Goal: Transaction & Acquisition: Purchase product/service

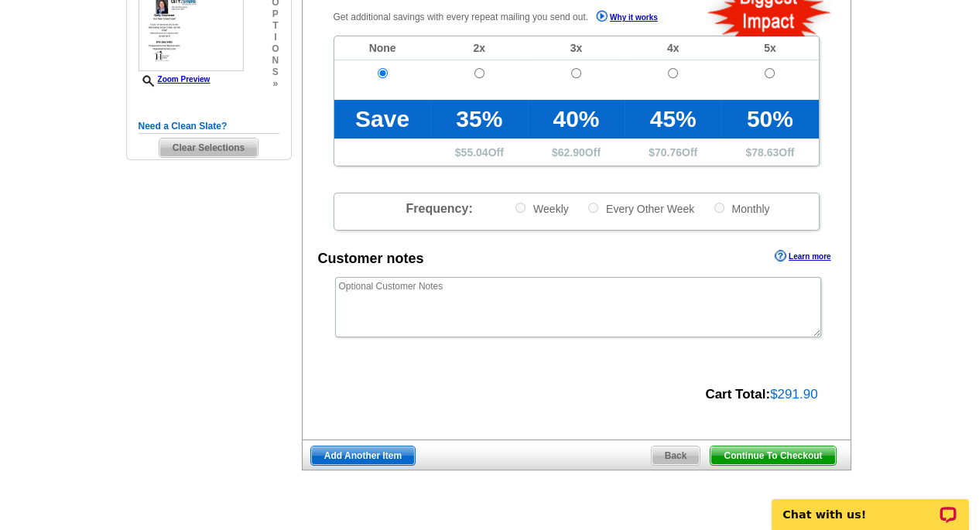
scroll to position [464, 0]
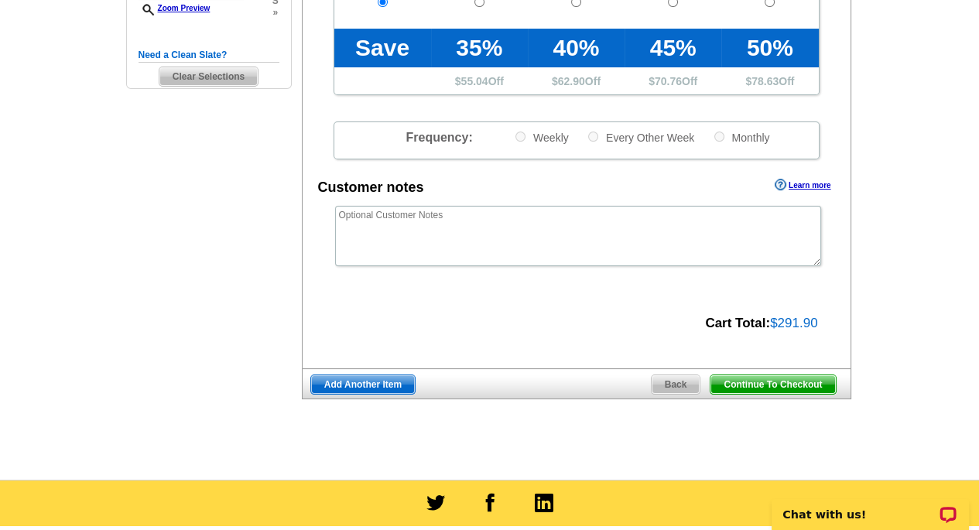
click at [758, 384] on span "Continue To Checkout" at bounding box center [772, 384] width 125 height 19
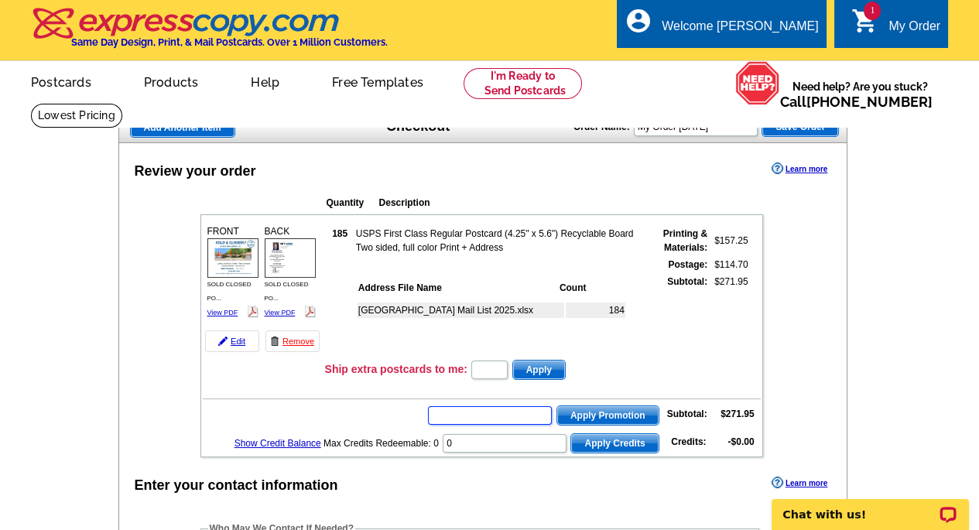
click at [483, 415] on input "text" at bounding box center [490, 415] width 124 height 19
type input "E3025"
click at [596, 414] on span "Apply Promotion" at bounding box center [607, 415] width 101 height 19
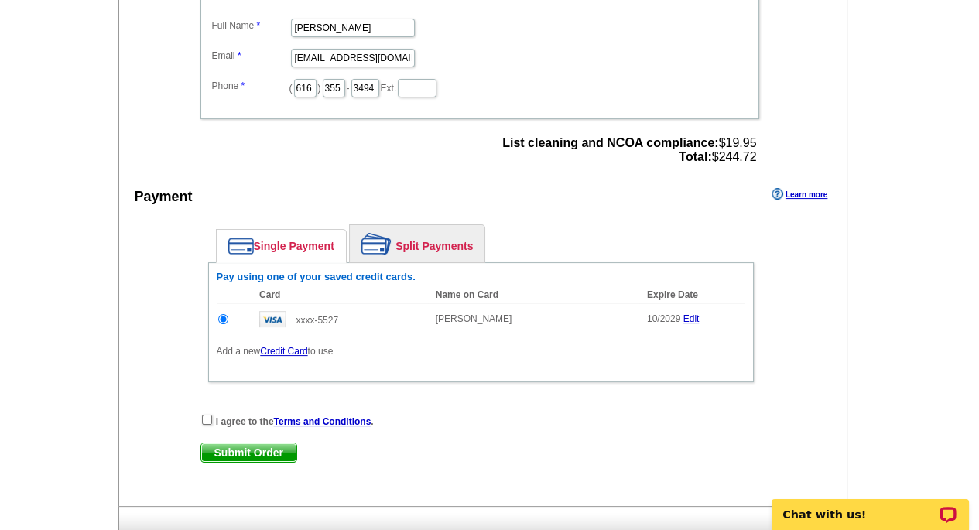
scroll to position [619, 0]
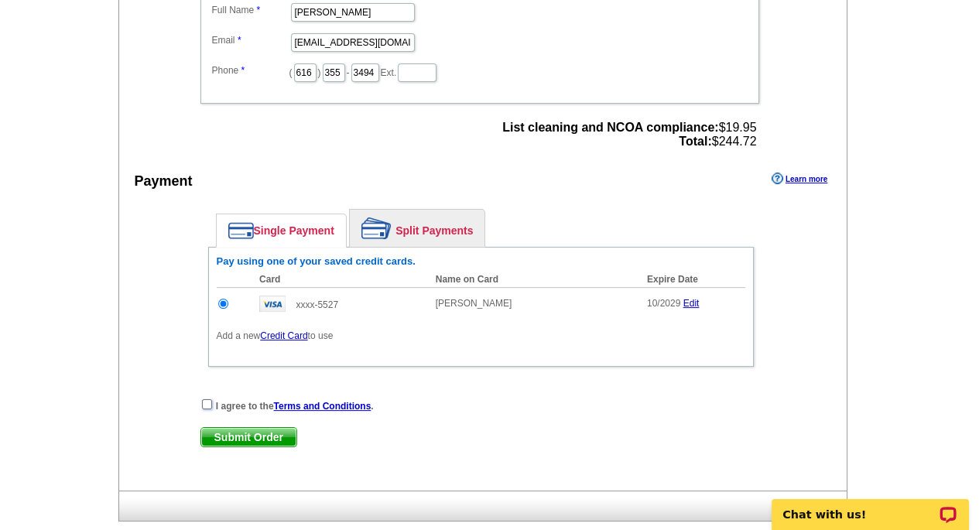
click at [207, 402] on input "checkbox" at bounding box center [207, 404] width 10 height 10
checkbox input "true"
click at [221, 436] on span "Submit Order" at bounding box center [248, 437] width 95 height 19
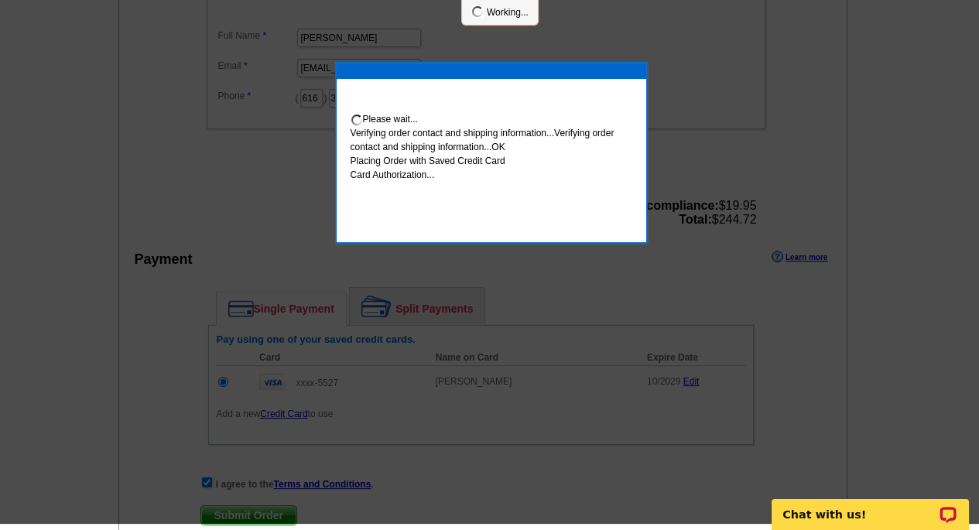
scroll to position [613, 0]
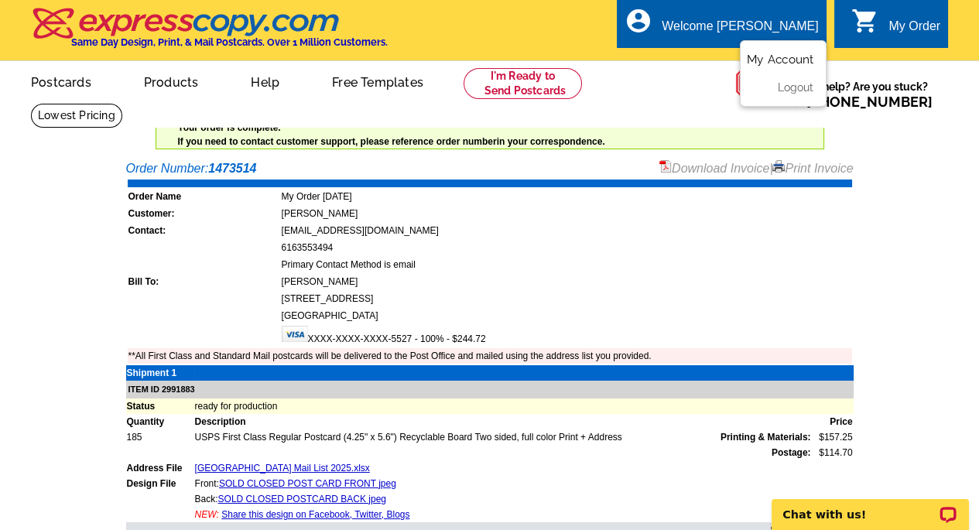
click at [764, 63] on link "My Account" at bounding box center [780, 60] width 67 height 14
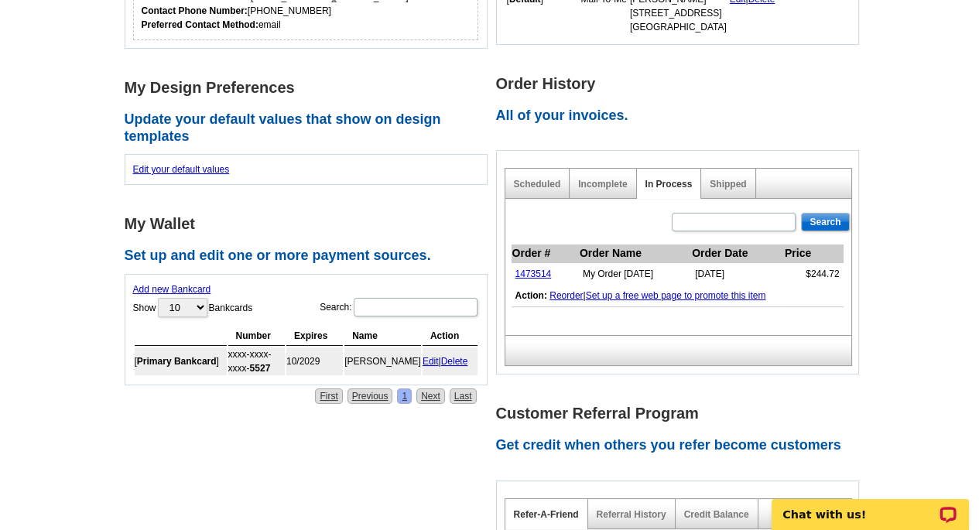
scroll to position [387, 0]
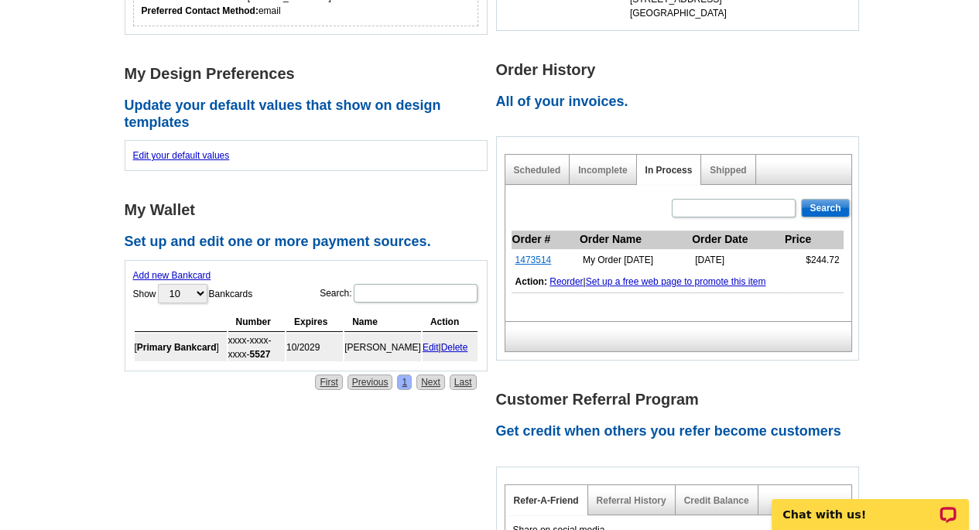
click at [533, 258] on link "1473514" at bounding box center [533, 260] width 36 height 11
